Goal: Communication & Community: Answer question/provide support

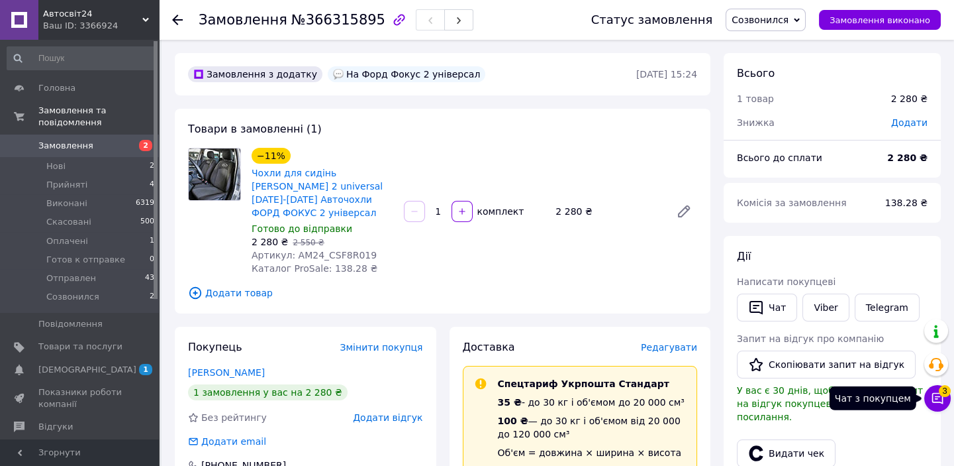
click at [939, 399] on icon at bounding box center [937, 397] width 13 height 13
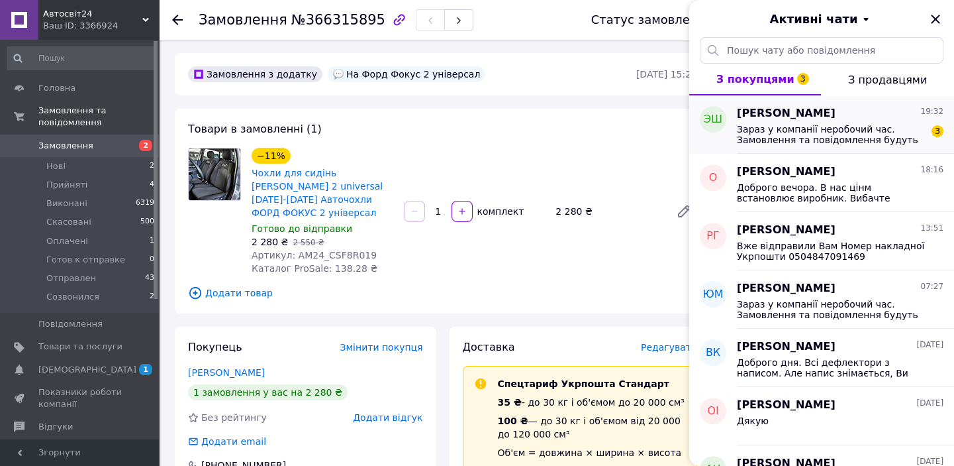
click at [804, 136] on span "Зараз у компанії неробочий час. Замовлення та повідомлення будуть оброблені з 0…" at bounding box center [831, 134] width 188 height 21
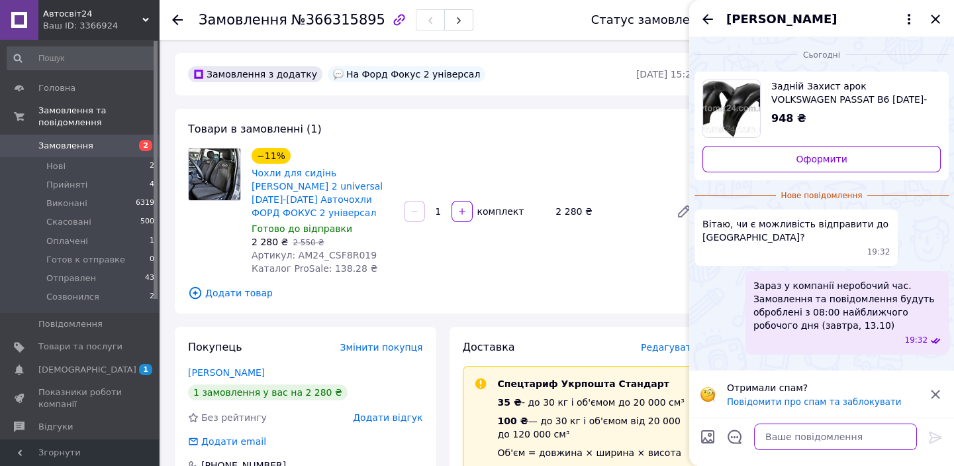
click at [801, 436] on textarea at bounding box center [835, 436] width 163 height 26
click at [707, 17] on icon "Назад" at bounding box center [708, 19] width 16 height 16
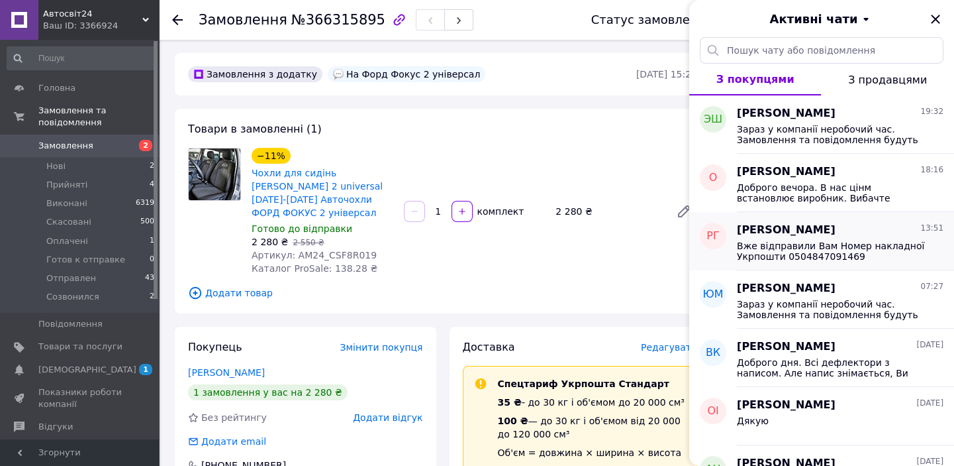
click at [828, 252] on span "Вже відправили Вам Номер накладної Укрпошти 0504847091469" at bounding box center [831, 250] width 188 height 21
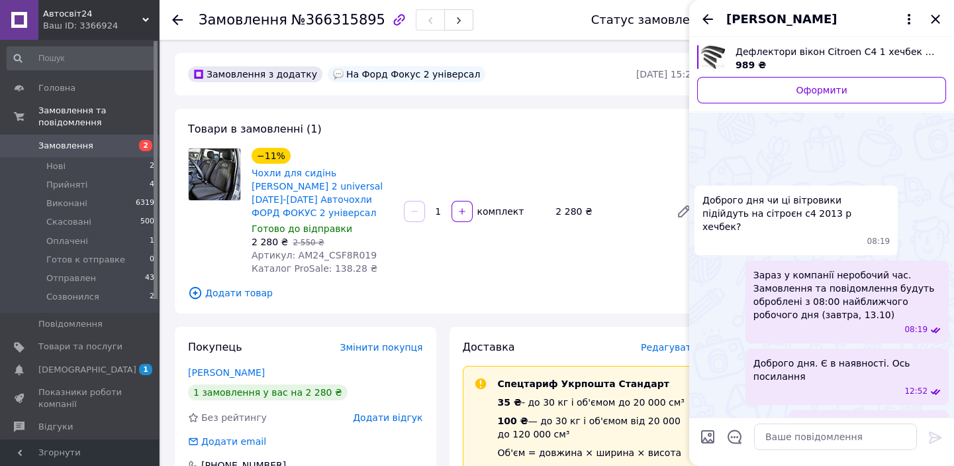
scroll to position [254, 0]
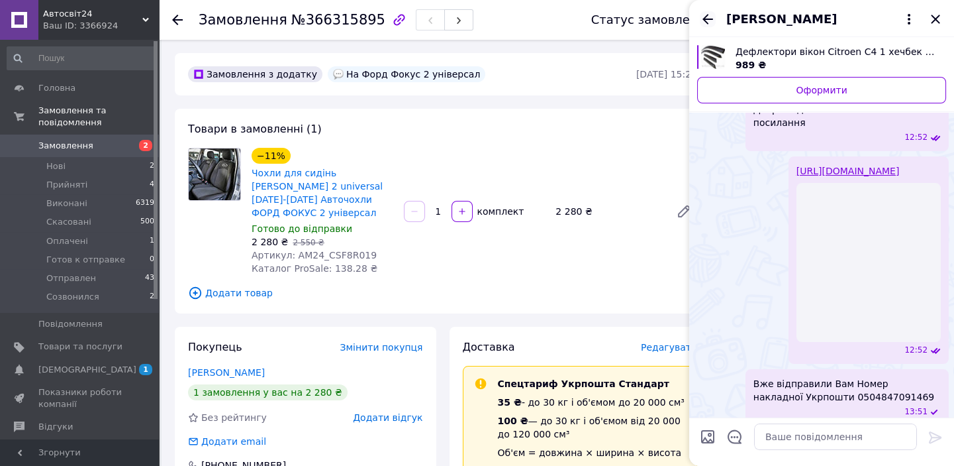
click at [707, 14] on icon "Назад" at bounding box center [708, 19] width 11 height 10
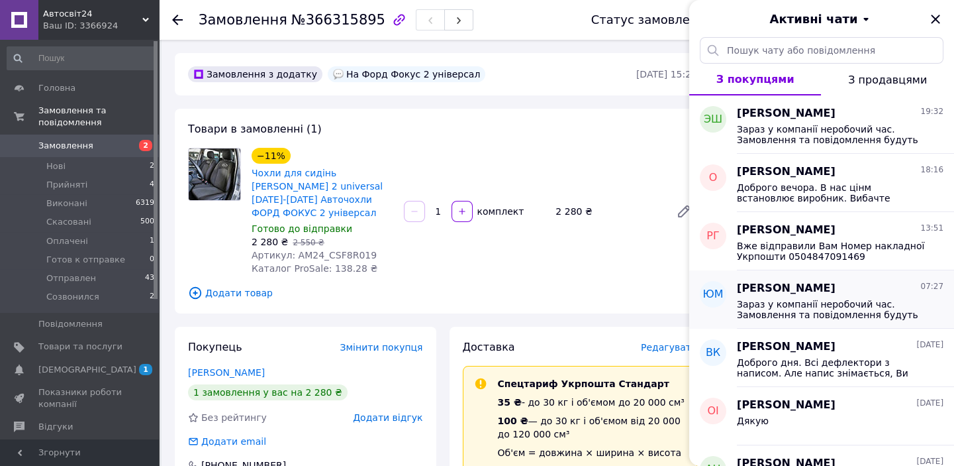
click at [811, 307] on span "Зараз у компанії неробочий час. Замовлення та повідомлення будуть оброблені з 0…" at bounding box center [831, 309] width 188 height 21
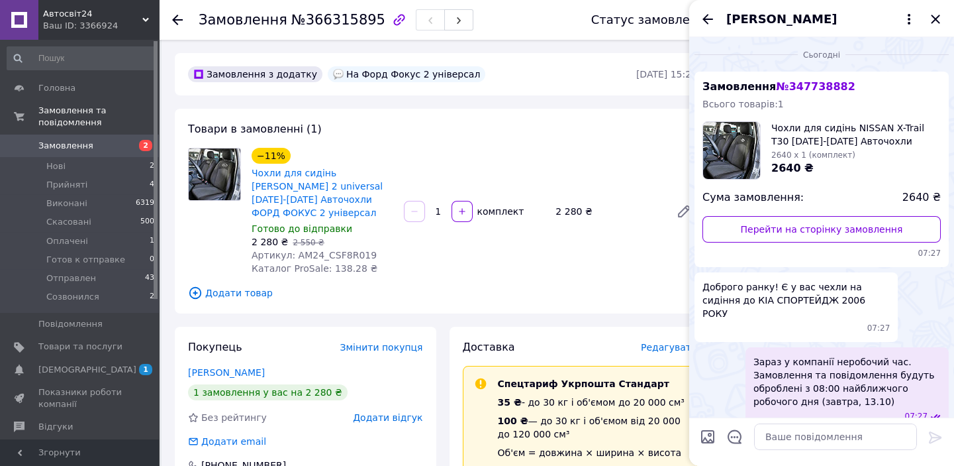
scroll to position [54, 0]
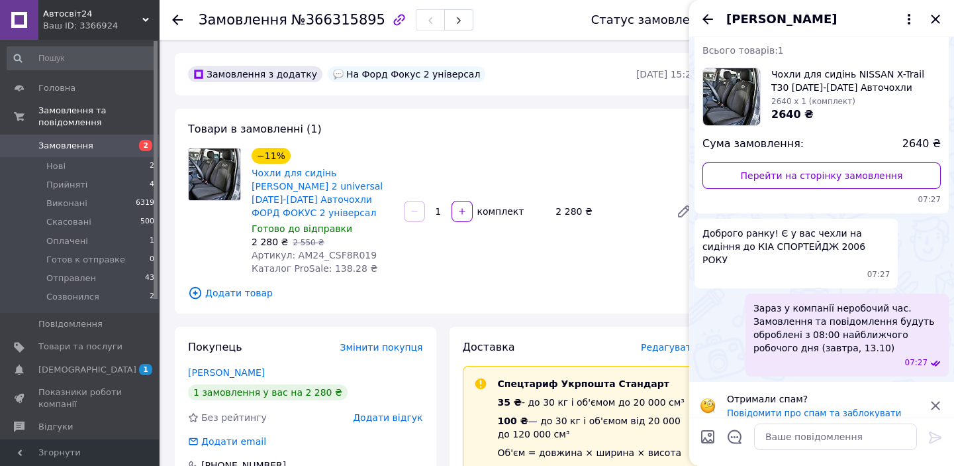
click at [72, 13] on span "Автосвіт24" at bounding box center [92, 14] width 99 height 12
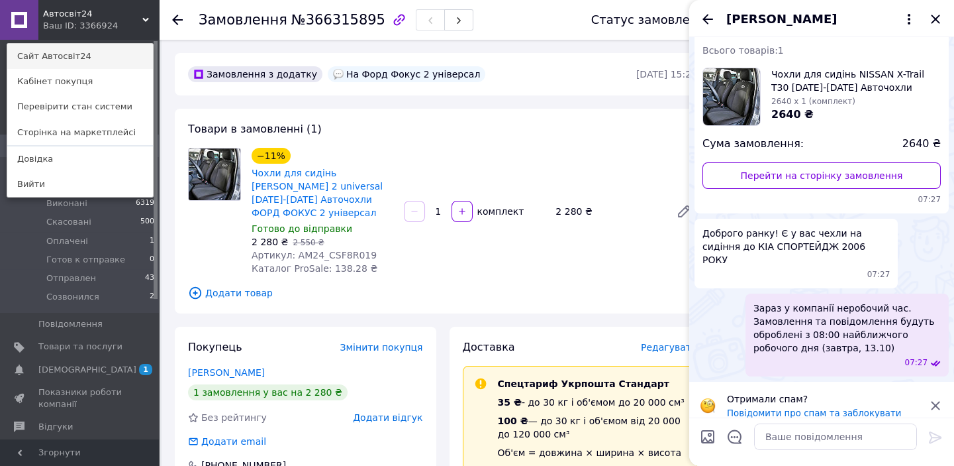
click at [66, 53] on link "Сайт Автосвіт24" at bounding box center [80, 56] width 146 height 25
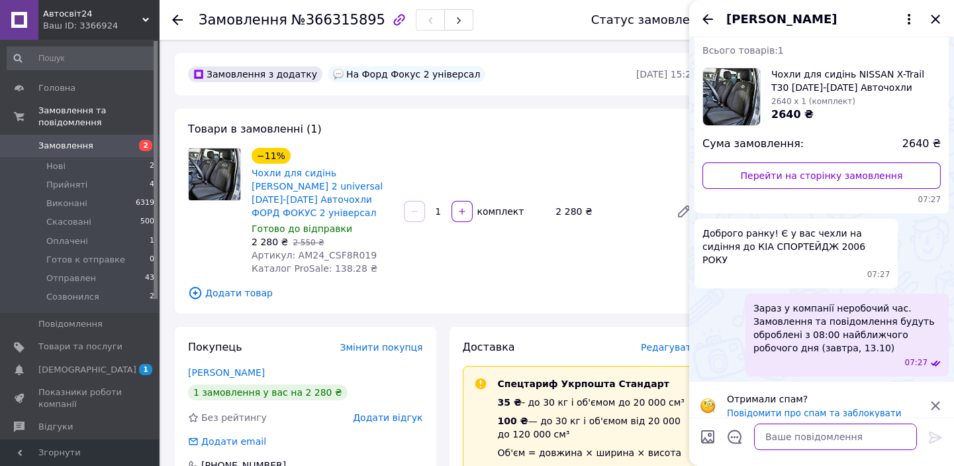
click at [831, 441] on textarea at bounding box center [835, 436] width 163 height 26
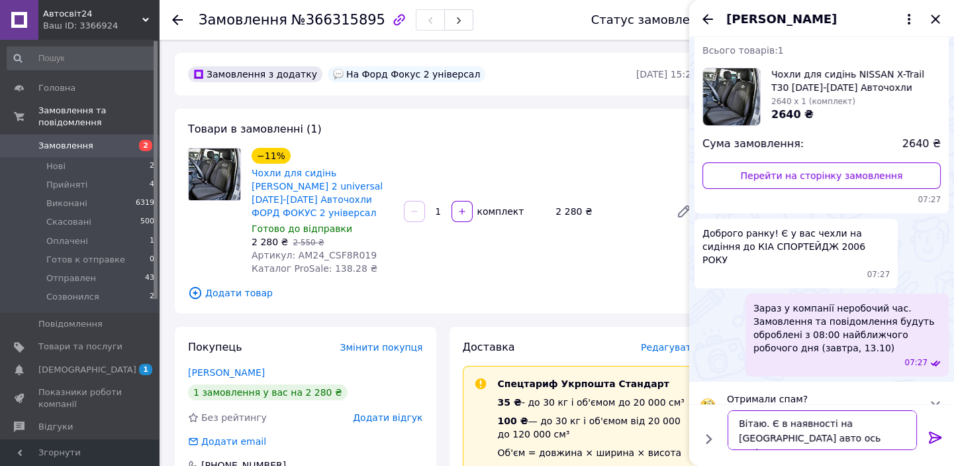
type textarea "Вітаю. Є в наявності на [GEOGRAPHIC_DATA] авто ось такі. Ось посилання"
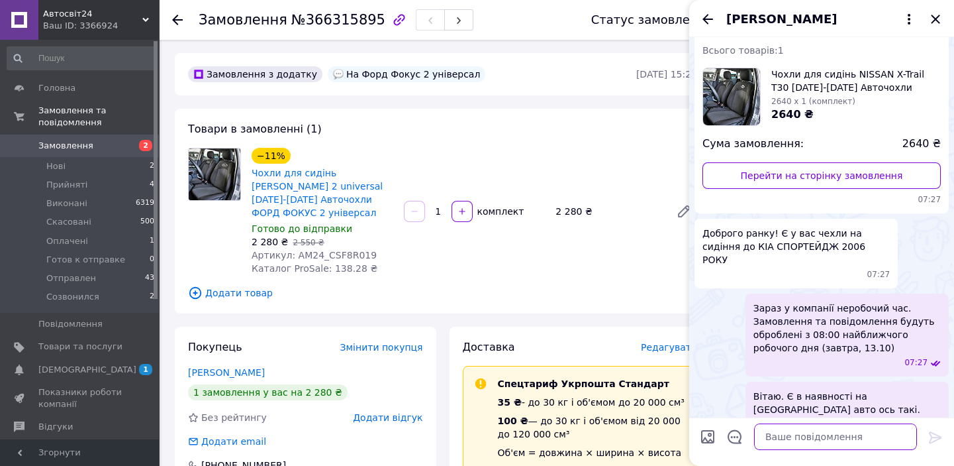
scroll to position [66, 0]
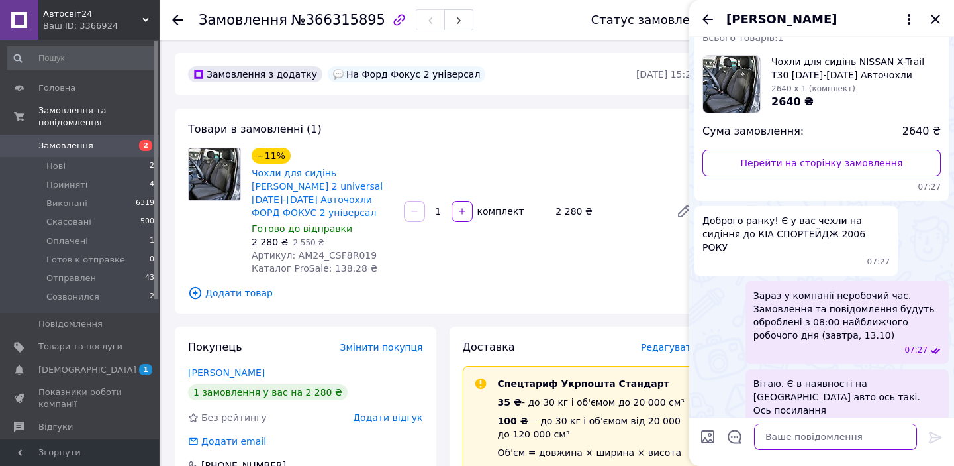
paste textarea "[URL][DOMAIN_NAME]"
type textarea "[URL][DOMAIN_NAME]"
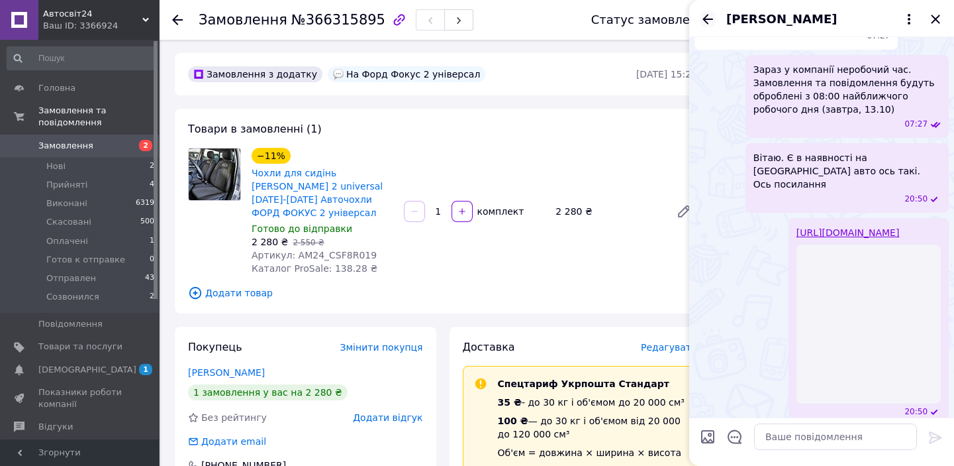
click at [711, 21] on icon "Назад" at bounding box center [708, 19] width 16 height 16
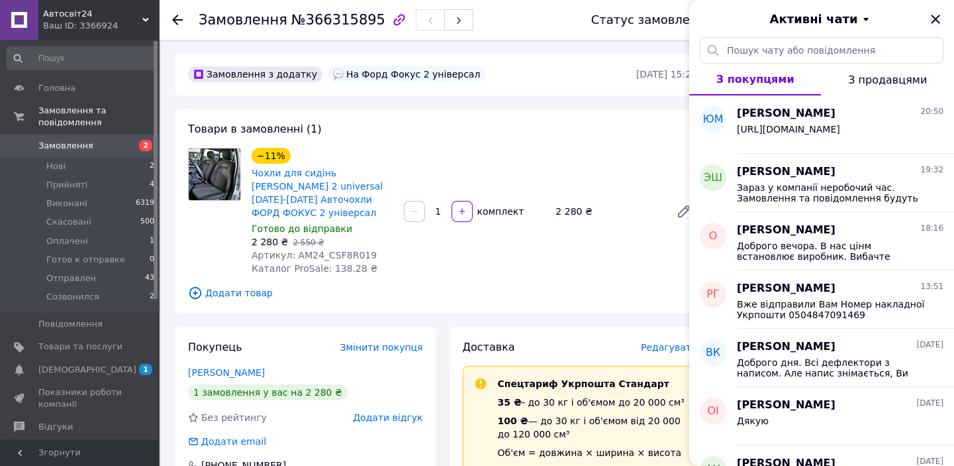
click at [934, 21] on icon "Закрити" at bounding box center [935, 19] width 9 height 9
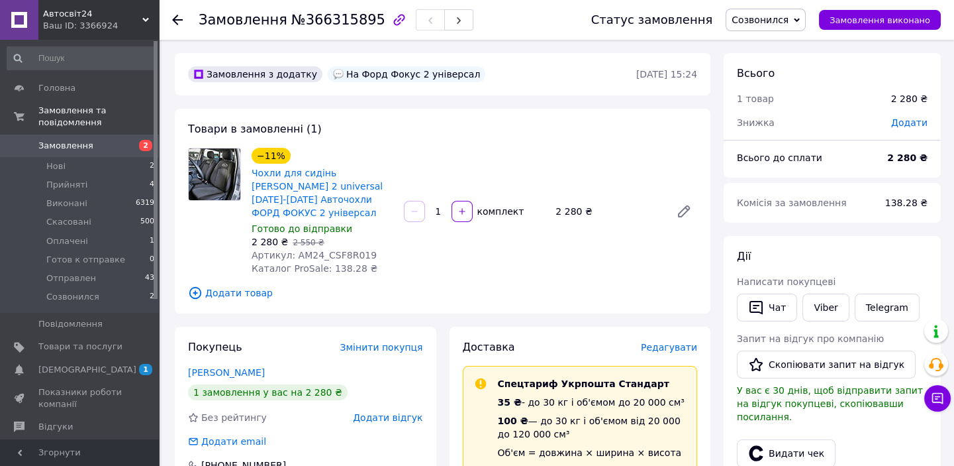
click at [64, 140] on span "Замовлення" at bounding box center [65, 146] width 55 height 12
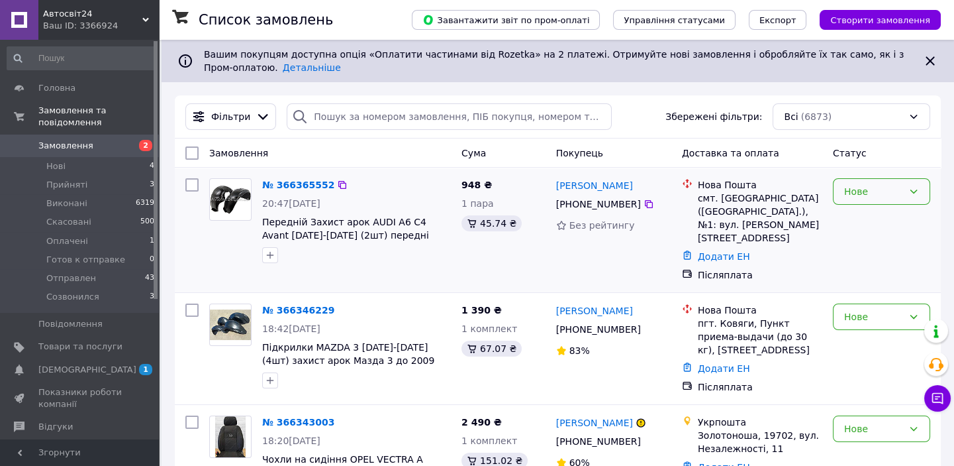
click at [865, 194] on div "Нове" at bounding box center [873, 191] width 59 height 15
click at [861, 224] on li "Прийнято" at bounding box center [882, 220] width 96 height 24
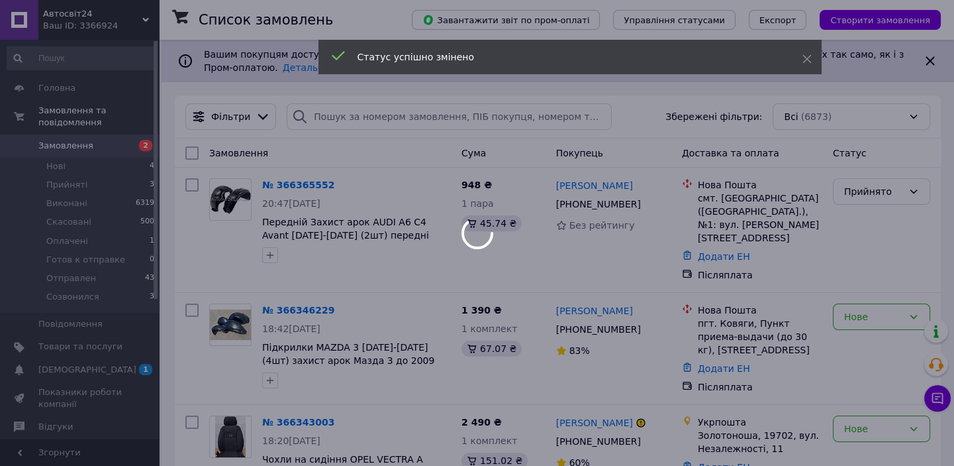
scroll to position [120, 0]
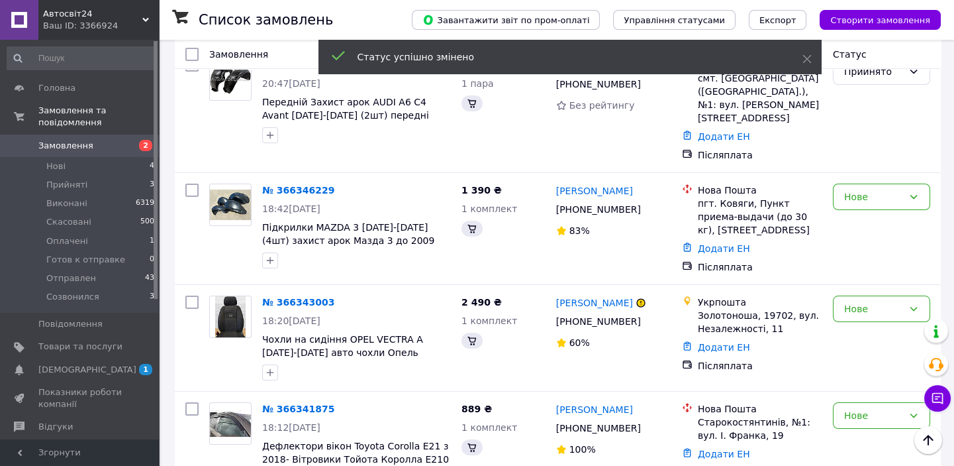
click at [875, 189] on div "Нове" at bounding box center [873, 196] width 59 height 15
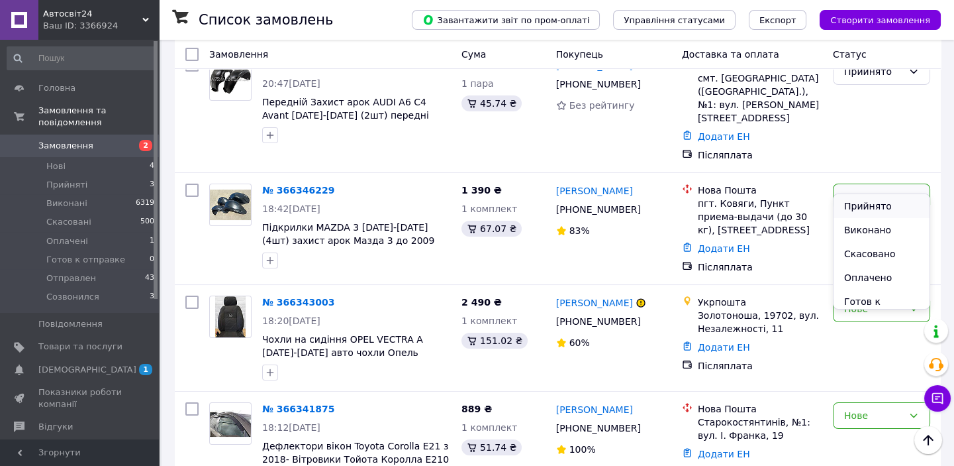
click at [866, 206] on li "Прийнято" at bounding box center [882, 206] width 96 height 24
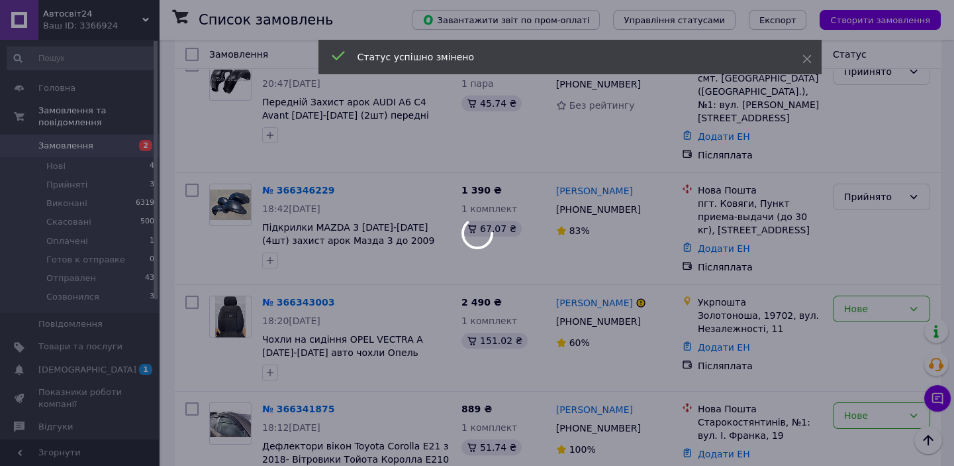
click at [865, 284] on div at bounding box center [477, 233] width 954 height 466
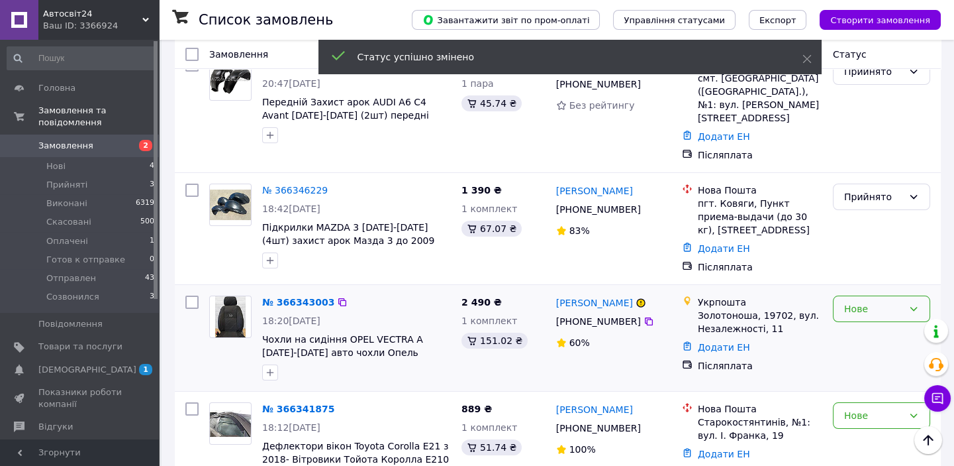
click at [865, 301] on div "Нове" at bounding box center [873, 308] width 59 height 15
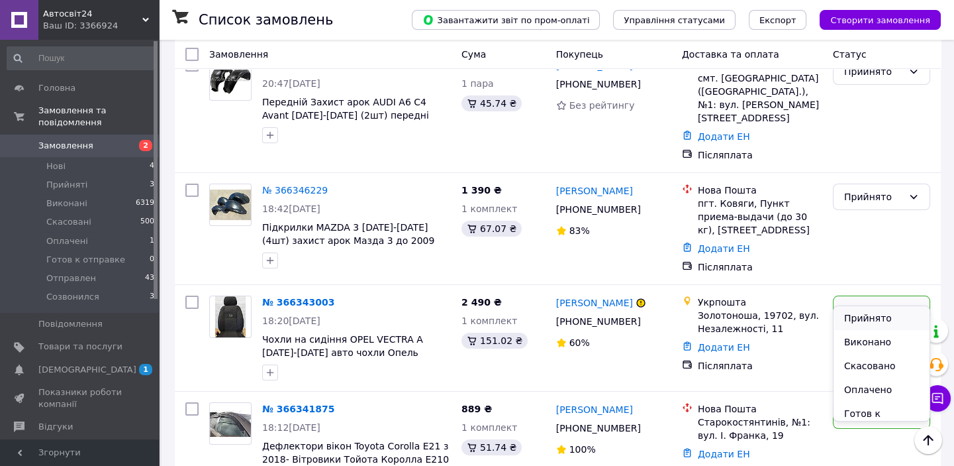
click at [863, 317] on li "Прийнято" at bounding box center [882, 318] width 96 height 24
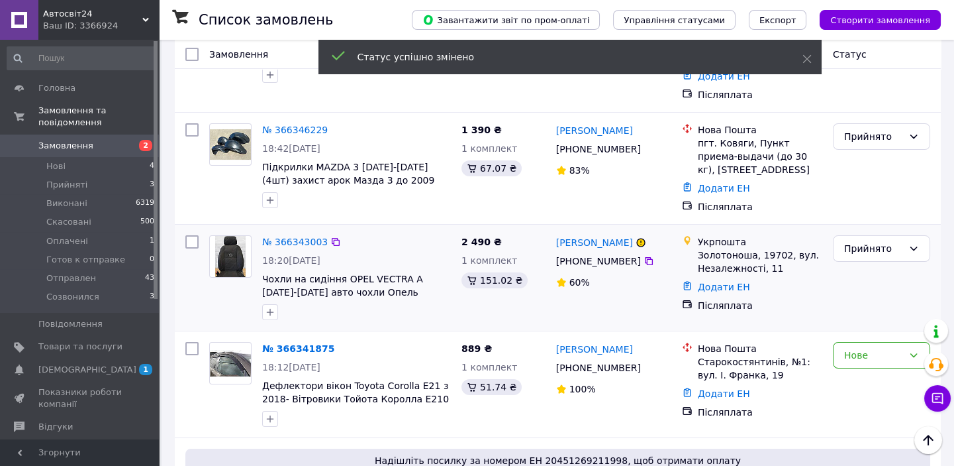
scroll to position [240, 0]
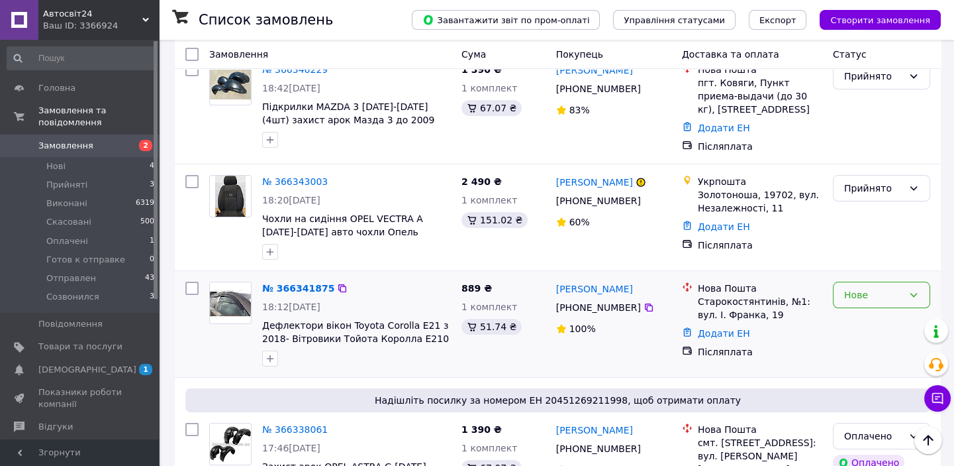
click at [854, 287] on div "Нове" at bounding box center [873, 294] width 59 height 15
click at [858, 304] on li "Прийнято" at bounding box center [882, 304] width 96 height 24
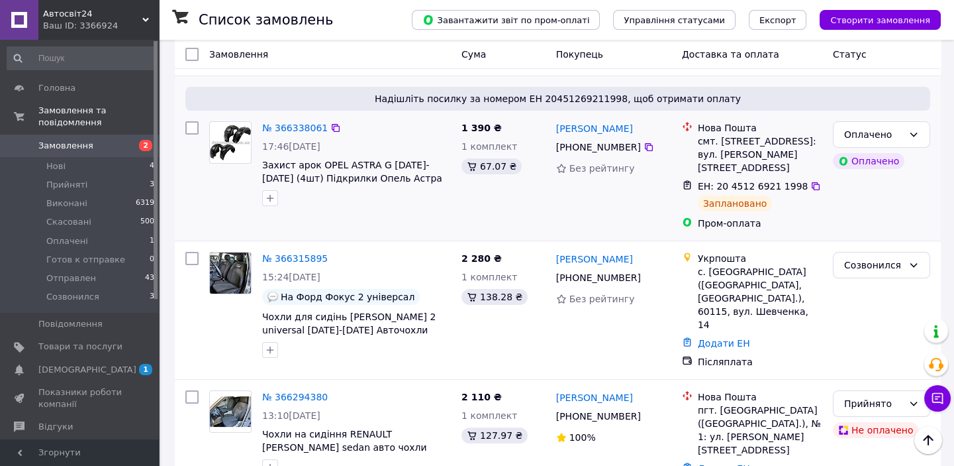
scroll to position [602, 0]
